Goal: Navigation & Orientation: Go to known website

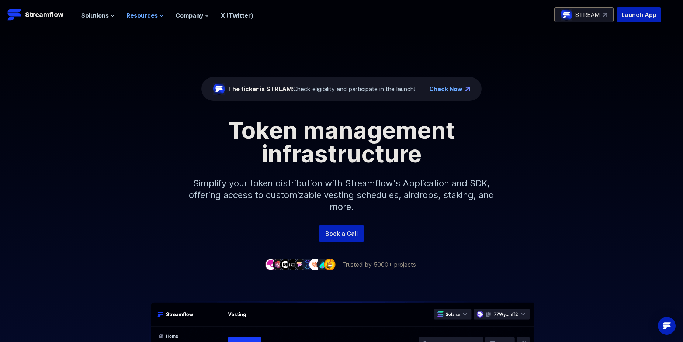
click at [138, 17] on span "Resources" at bounding box center [142, 15] width 31 height 9
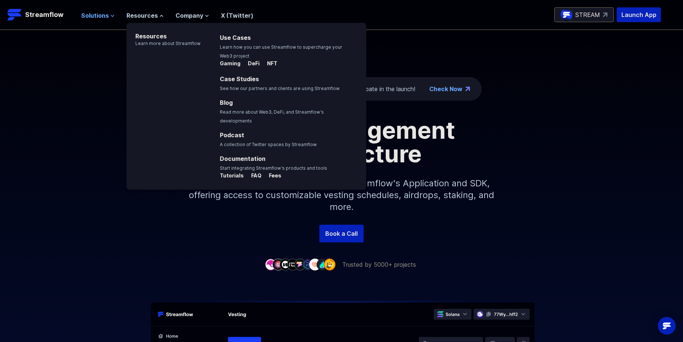
click at [87, 15] on span "Solutions" at bounding box center [95, 15] width 28 height 9
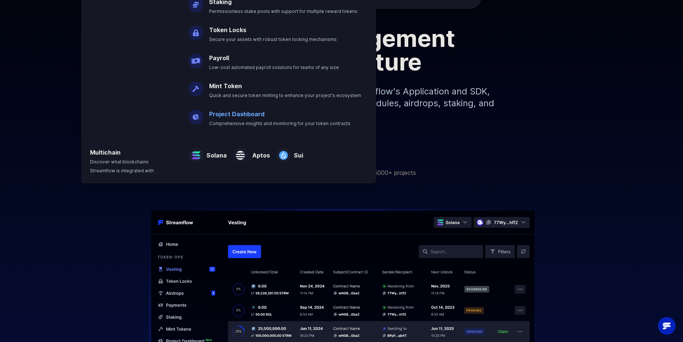
scroll to position [113, 0]
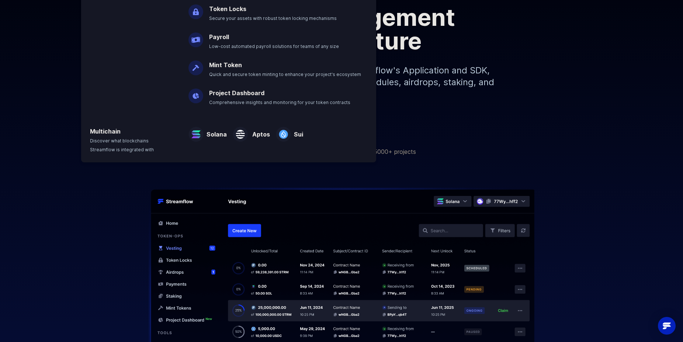
click at [217, 91] on link "Project Dashboard" at bounding box center [236, 92] width 55 height 7
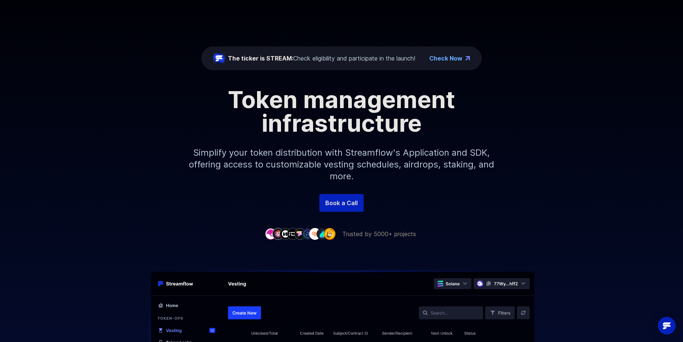
scroll to position [0, 0]
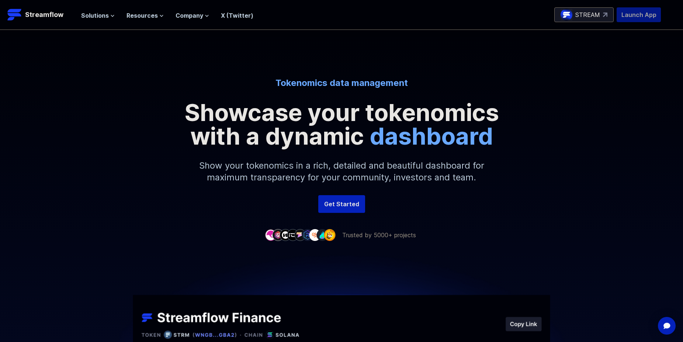
click at [625, 15] on p "Launch App" at bounding box center [639, 14] width 44 height 15
